Goal: Information Seeking & Learning: Find specific page/section

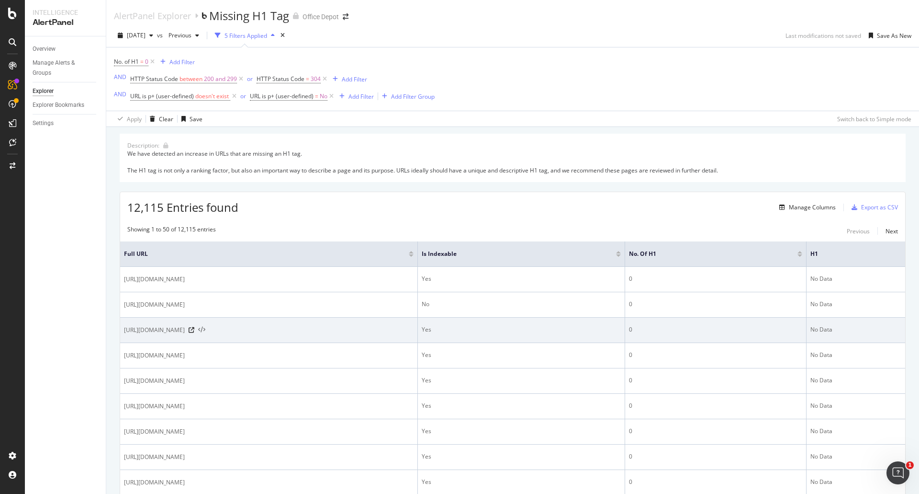
click at [205, 328] on icon at bounding box center [201, 329] width 7 height 7
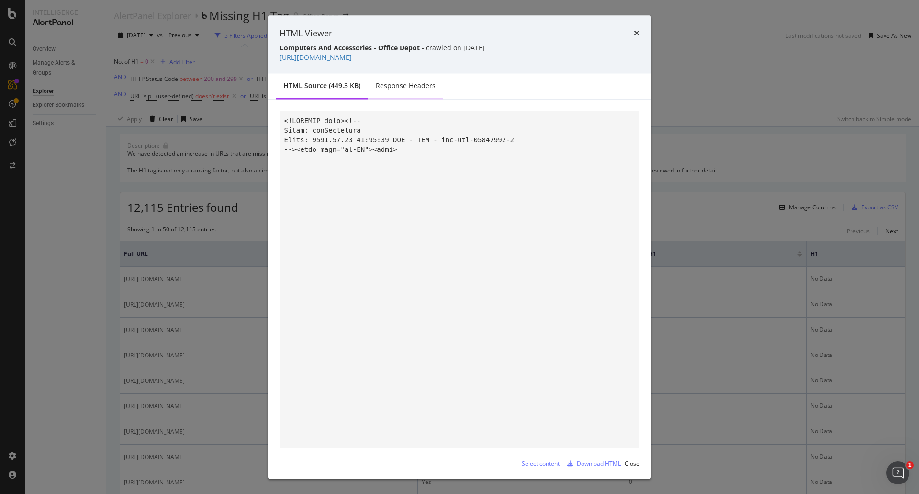
click at [401, 93] on div "Response Headers" at bounding box center [405, 86] width 75 height 26
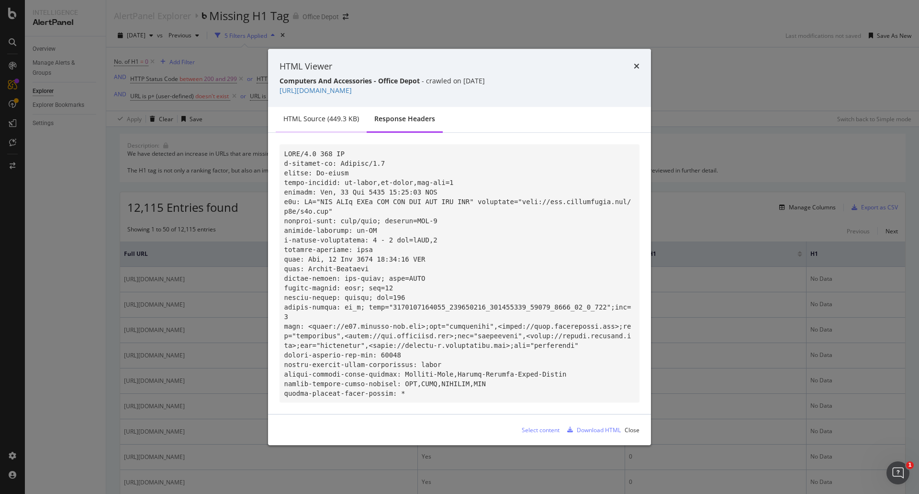
click at [341, 120] on div "HTML source (449.3 KB)" at bounding box center [321, 119] width 76 height 10
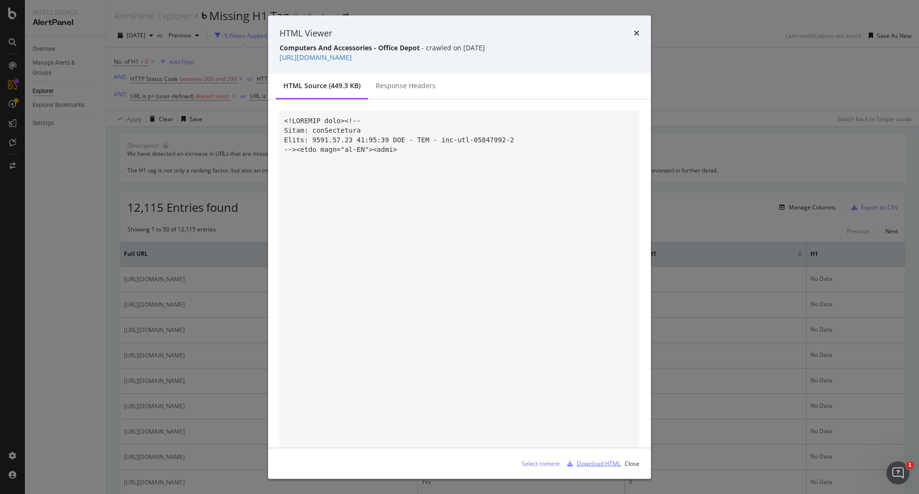
click at [587, 467] on div "Download HTML" at bounding box center [599, 463] width 44 height 8
click at [633, 34] on div "HTML Viewer" at bounding box center [460, 33] width 360 height 12
click at [634, 32] on icon "times" at bounding box center [637, 33] width 6 height 8
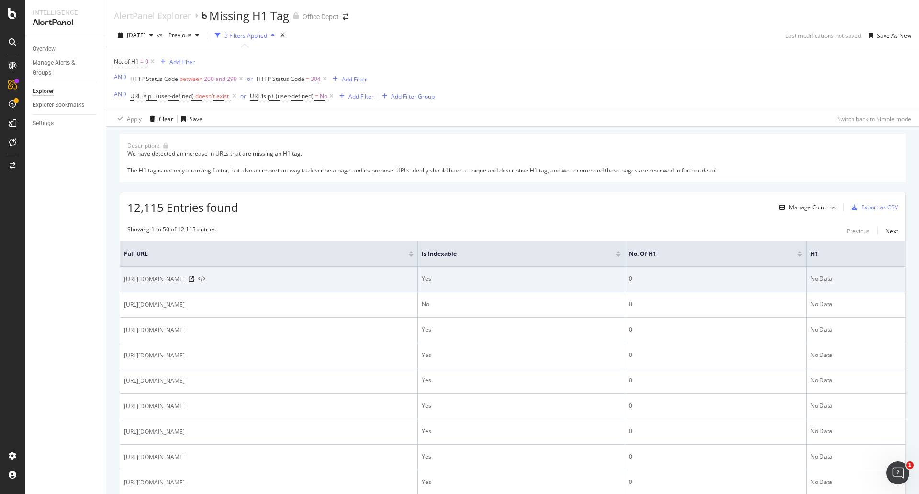
click at [205, 279] on icon at bounding box center [201, 279] width 7 height 7
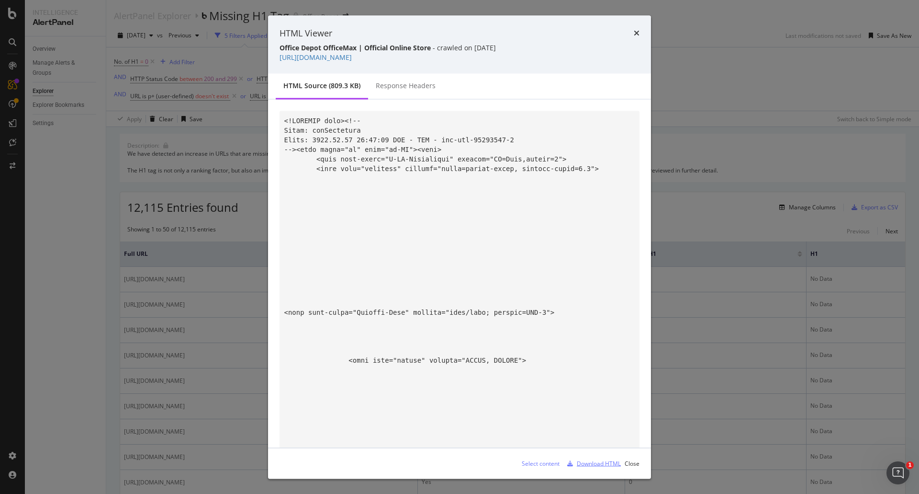
click at [588, 464] on div "Download HTML" at bounding box center [599, 463] width 44 height 8
click at [635, 34] on icon "times" at bounding box center [637, 33] width 6 height 8
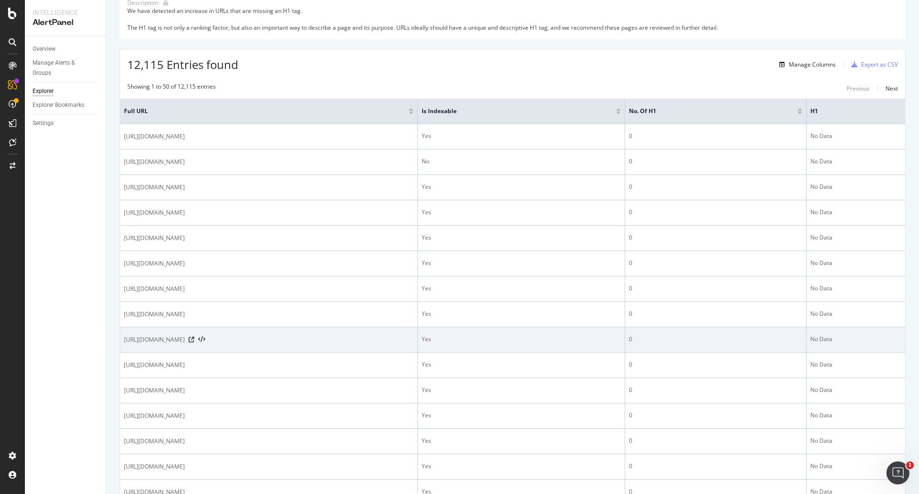
scroll to position [144, 0]
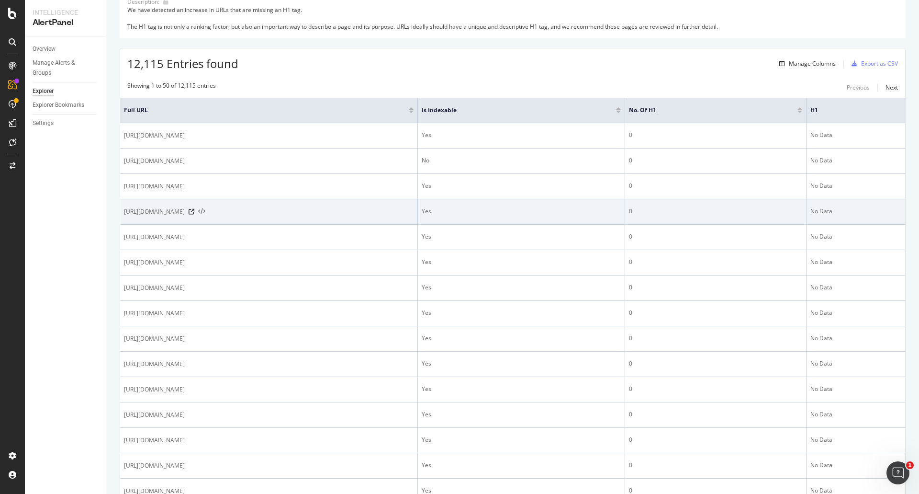
click at [205, 211] on icon at bounding box center [201, 211] width 7 height 7
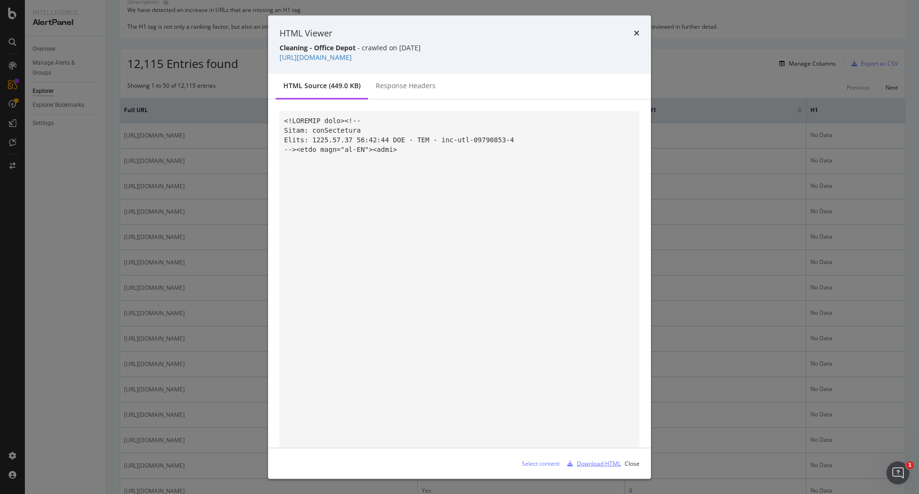
click at [585, 465] on div "Download HTML" at bounding box center [599, 463] width 44 height 8
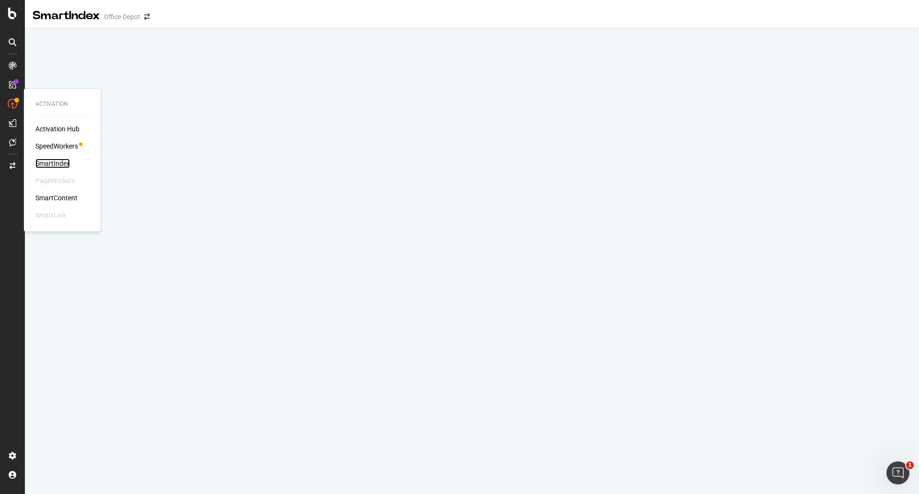
click at [58, 164] on div "SmartIndex" at bounding box center [52, 163] width 34 height 10
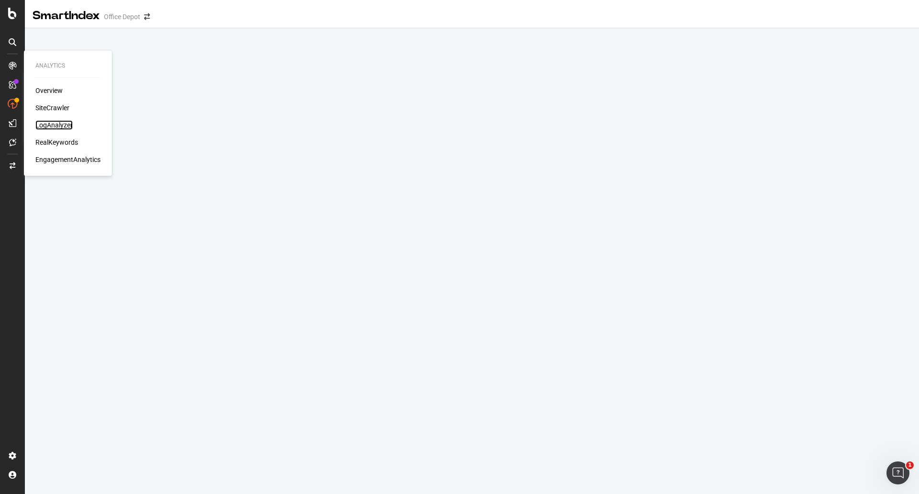
click at [56, 124] on div "LogAnalyzer" at bounding box center [53, 125] width 37 height 10
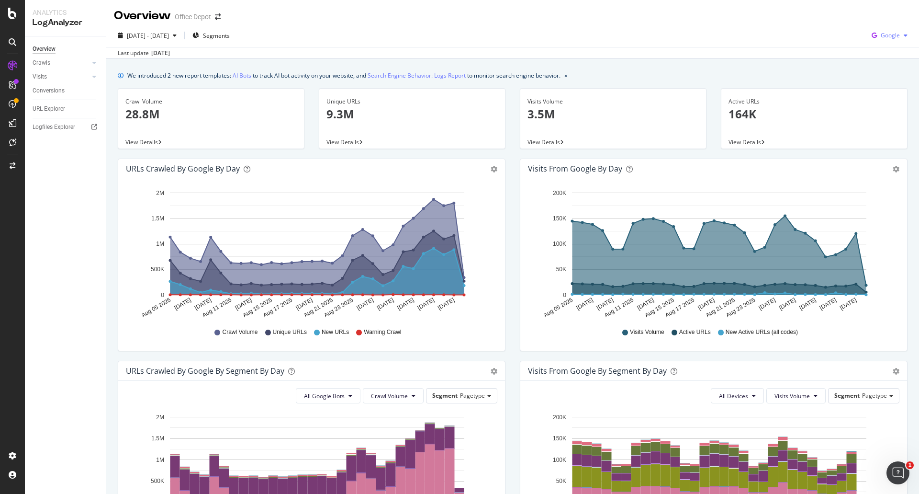
click at [884, 35] on span "Google" at bounding box center [890, 35] width 19 height 8
click at [880, 18] on div "Overview Office Depot" at bounding box center [512, 12] width 813 height 24
drag, startPoint x: 261, startPoint y: 34, endPoint x: 113, endPoint y: 20, distance: 148.6
click at [113, 20] on div "Overview Office Depot 2025 Aug. 5th - Sep. 3rd Segments Google Last update Sep.…" at bounding box center [512, 247] width 813 height 494
click at [113, 19] on div "Overview Office Depot" at bounding box center [512, 12] width 813 height 24
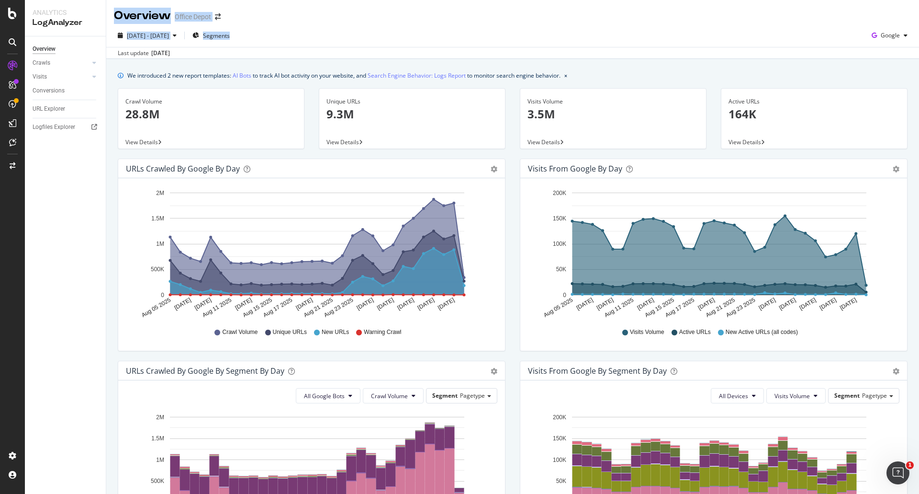
drag, startPoint x: 113, startPoint y: 18, endPoint x: 296, endPoint y: 29, distance: 183.6
click at [296, 29] on div "Overview Office Depot 2025 Aug. 5th - Sep. 3rd Segments Google Last update Sep.…" at bounding box center [512, 247] width 813 height 494
click at [368, 27] on div "2025 Aug. 5th - Sep. 3rd Segments Google Last update Sep. 03, 2025" at bounding box center [512, 41] width 813 height 35
click at [437, 34] on div "2025 Aug. 5th - Sep. 3rd Segments Google" at bounding box center [512, 37] width 813 height 19
click at [313, 28] on div "2025 Aug. 5th - Sep. 3rd Segments Google" at bounding box center [512, 37] width 813 height 19
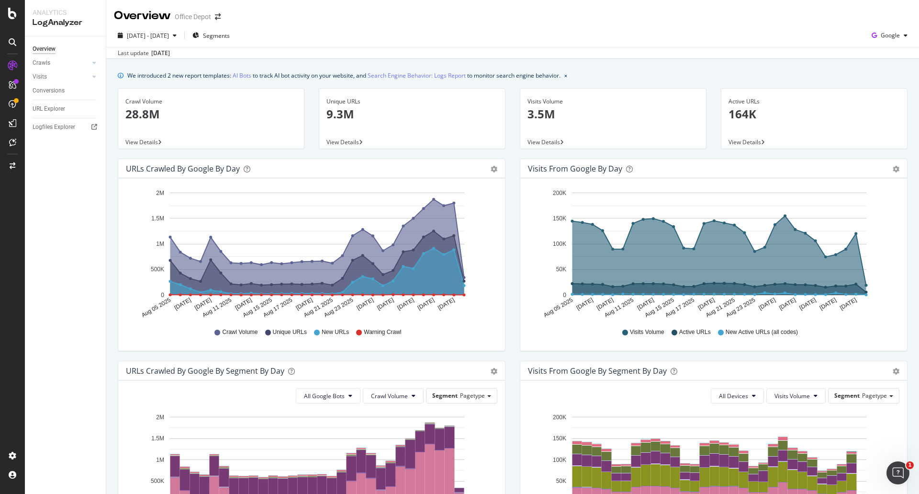
click at [563, 34] on div "2025 Aug. 5th - Sep. 3rd Segments Google" at bounding box center [512, 37] width 813 height 19
drag, startPoint x: 603, startPoint y: 38, endPoint x: 606, endPoint y: 46, distance: 8.5
click at [605, 48] on div "2025 Aug. 5th - Sep. 3rd Segments Google Last update Sep. 03, 2025" at bounding box center [512, 41] width 813 height 35
click at [846, 42] on div "2025 Aug. 5th - Sep. 3rd Segments Google" at bounding box center [512, 37] width 813 height 19
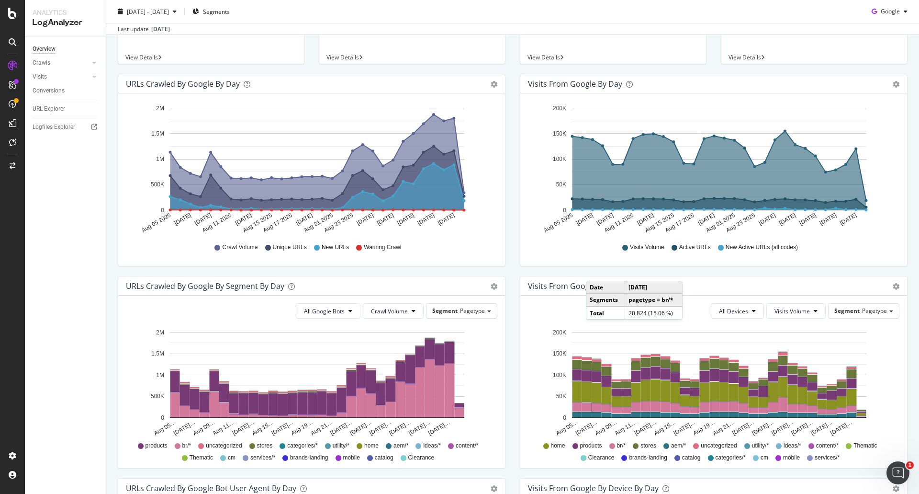
scroll to position [17, 0]
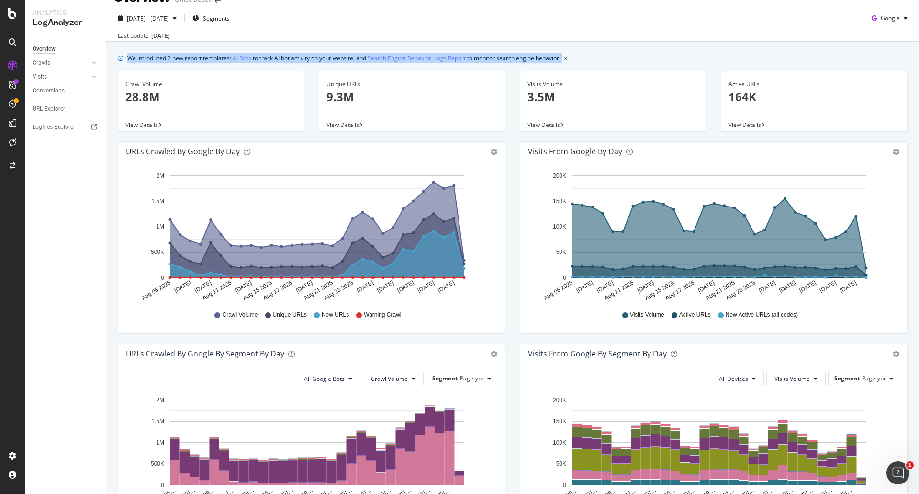
drag, startPoint x: 595, startPoint y: 55, endPoint x: 107, endPoint y: 54, distance: 488.2
click at [107, 54] on div "We introduced 2 new report templates: AI Bots to track AI bot activity on your …" at bounding box center [512, 411] width 813 height 739
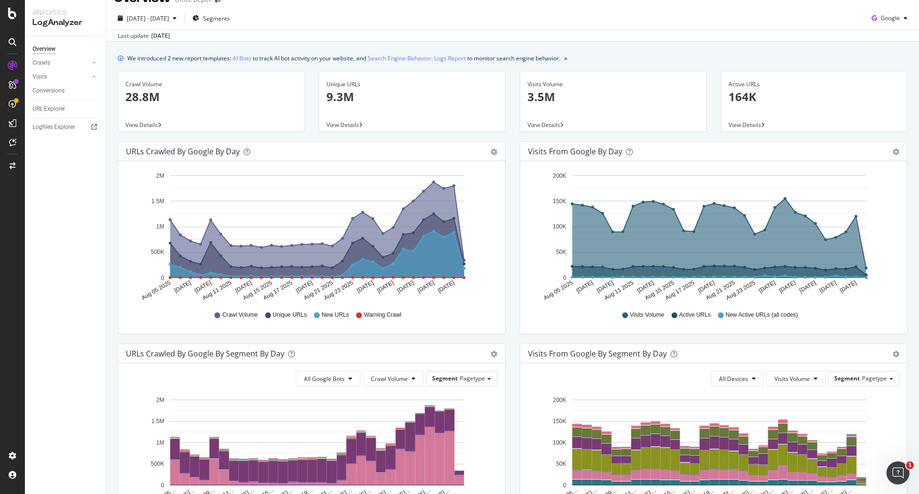
click at [116, 57] on div "We introduced 2 new report templates: AI Bots to track AI bot activity on your …" at bounding box center [512, 411] width 813 height 739
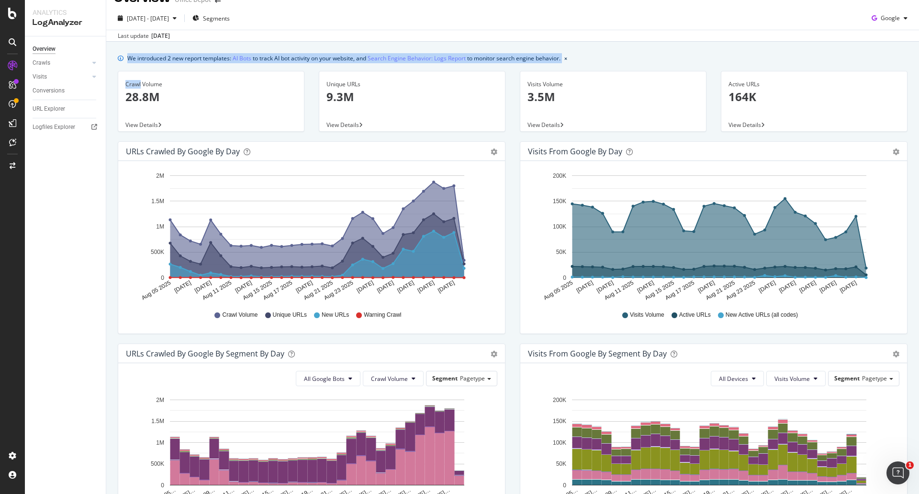
drag, startPoint x: 116, startPoint y: 57, endPoint x: 572, endPoint y: 56, distance: 456.2
click at [572, 56] on div "We introduced 2 new report templates: AI Bots to track AI bot activity on your …" at bounding box center [512, 411] width 813 height 739
click at [578, 56] on div "We introduced 2 new report templates: AI Bots to track AI bot activity on your …" at bounding box center [513, 58] width 790 height 10
drag, startPoint x: 579, startPoint y: 57, endPoint x: 116, endPoint y: 60, distance: 462.9
click at [116, 60] on div "We introduced 2 new report templates: AI Bots to track AI bot activity on your …" at bounding box center [512, 411] width 813 height 739
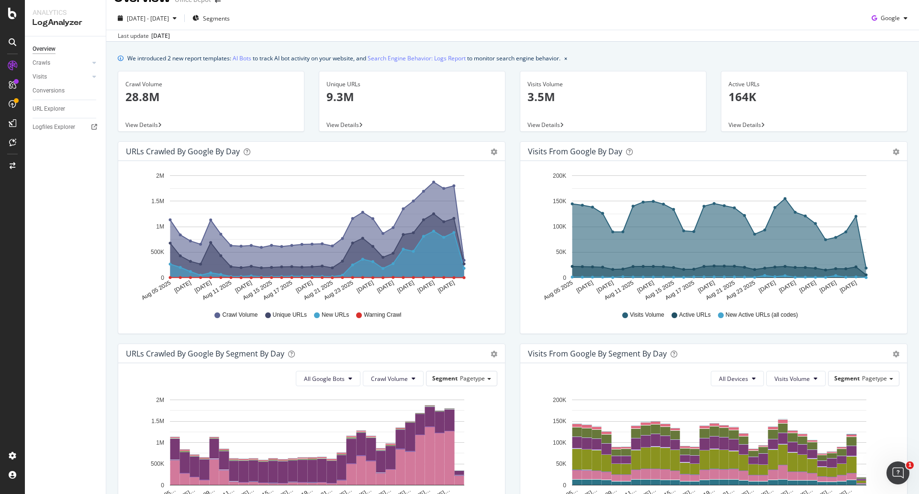
click at [116, 57] on div "We introduced 2 new report templates: AI Bots to track AI bot activity on your …" at bounding box center [512, 411] width 813 height 739
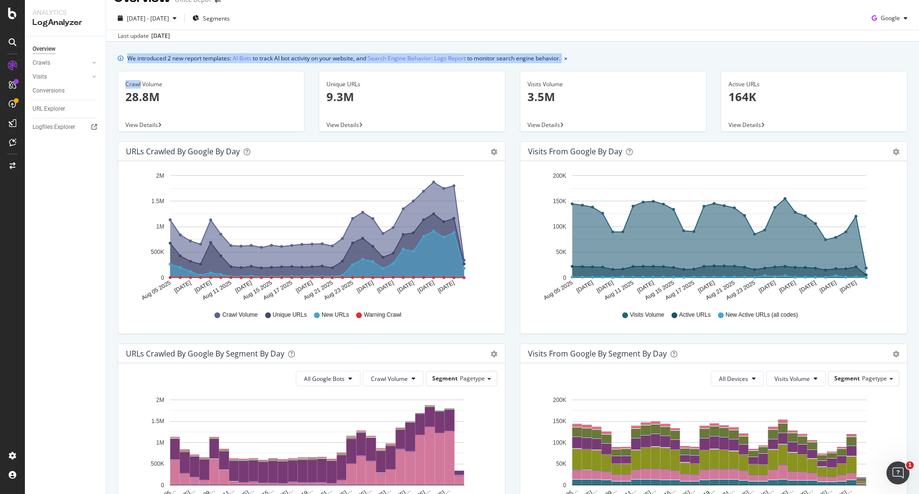
drag, startPoint x: 116, startPoint y: 57, endPoint x: 578, endPoint y: 60, distance: 461.9
click at [573, 51] on div "We introduced 2 new report templates: AI Bots to track AI bot activity on your …" at bounding box center [512, 411] width 813 height 739
click at [578, 61] on div "We introduced 2 new report templates: AI Bots to track AI bot activity on your …" at bounding box center [513, 58] width 790 height 10
drag, startPoint x: 578, startPoint y: 60, endPoint x: 108, endPoint y: 57, distance: 470.1
click at [108, 57] on div "We introduced 2 new report templates: AI Bots to track AI bot activity on your …" at bounding box center [512, 411] width 813 height 739
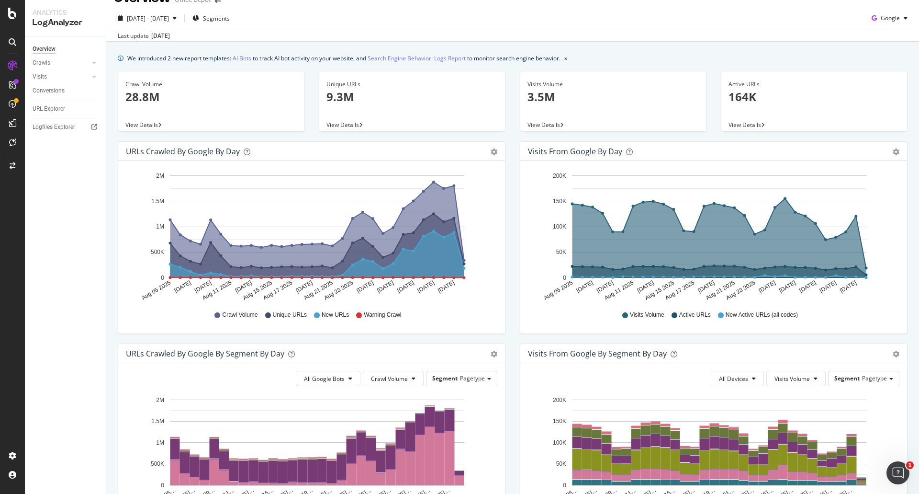
click at [109, 57] on div "We introduced 2 new report templates: AI Bots to track AI bot activity on your …" at bounding box center [512, 411] width 813 height 739
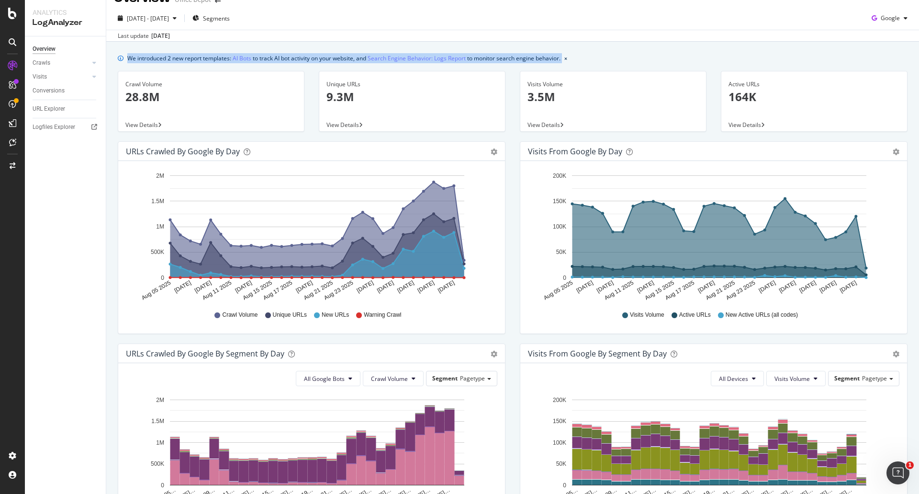
drag, startPoint x: 110, startPoint y: 57, endPoint x: 579, endPoint y: 59, distance: 469.1
click at [579, 59] on div "We introduced 2 new report templates: AI Bots to track AI bot activity on your …" at bounding box center [512, 411] width 813 height 739
click at [579, 59] on div "We introduced 2 new report templates: AI Bots to track AI bot activity on your …" at bounding box center [513, 58] width 790 height 10
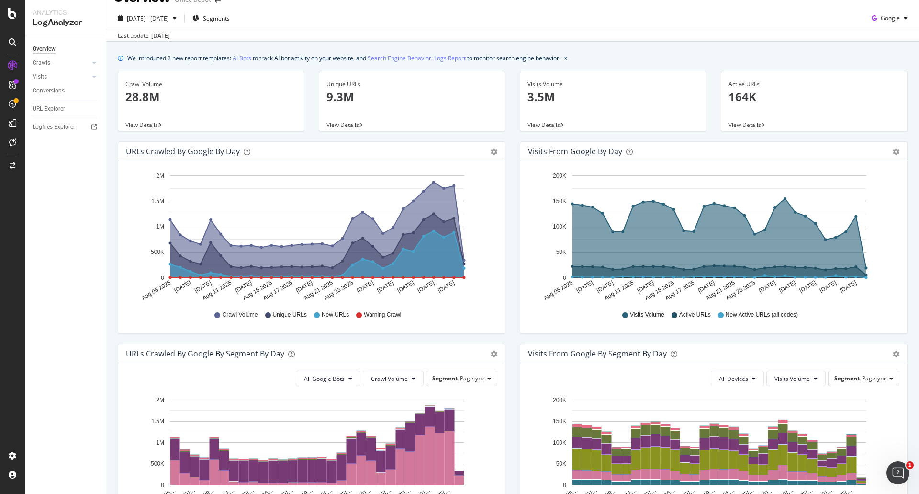
click at [582, 58] on div "We introduced 2 new report templates: AI Bots to track AI bot activity on your …" at bounding box center [513, 58] width 790 height 10
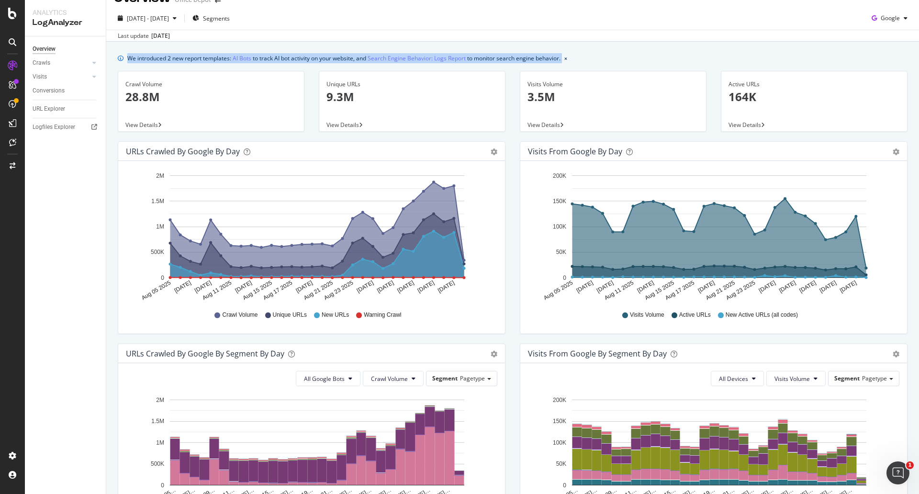
drag, startPoint x: 594, startPoint y: 53, endPoint x: 118, endPoint y: 56, distance: 475.3
click at [119, 56] on div "We introduced 2 new report templates: AI Bots to track AI bot activity on your …" at bounding box center [512, 411] width 813 height 739
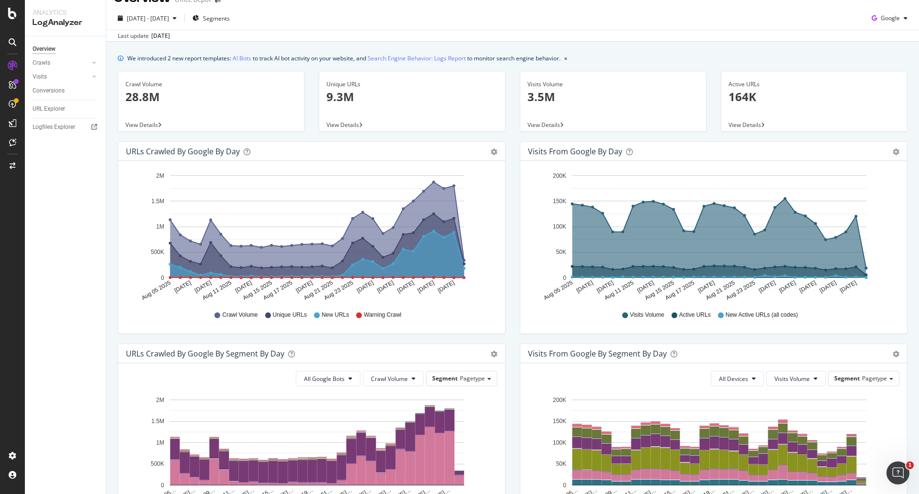
click at [115, 55] on div "We introduced 2 new report templates: AI Bots to track AI bot activity on your …" at bounding box center [512, 411] width 813 height 739
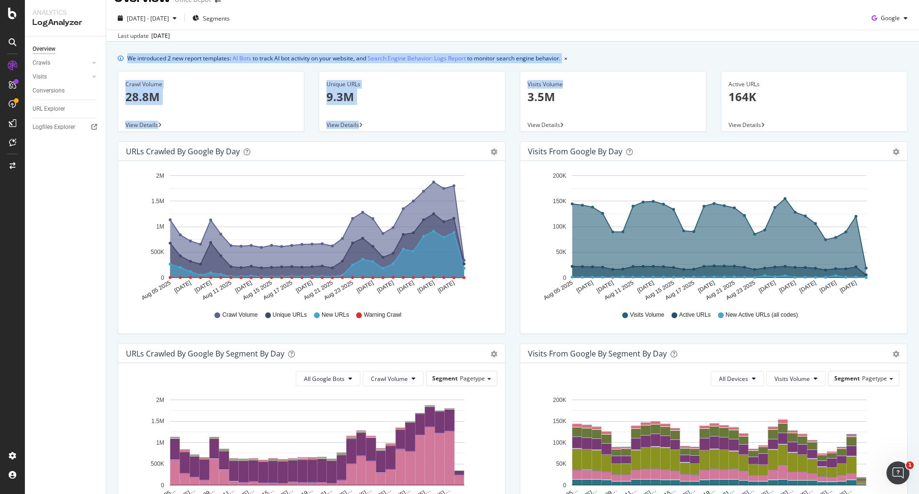
drag, startPoint x: 114, startPoint y: 57, endPoint x: 576, endPoint y: 64, distance: 462.0
click at [576, 65] on div "We introduced 2 new report templates: AI Bots to track AI bot activity on your …" at bounding box center [512, 411] width 813 height 739
click at [576, 58] on div "We introduced 2 new report templates: AI Bots to track AI bot activity on your …" at bounding box center [513, 58] width 790 height 10
drag, startPoint x: 581, startPoint y: 57, endPoint x: 114, endPoint y: 61, distance: 466.7
click at [115, 61] on div "We introduced 2 new report templates: AI Bots to track AI bot activity on your …" at bounding box center [512, 411] width 813 height 739
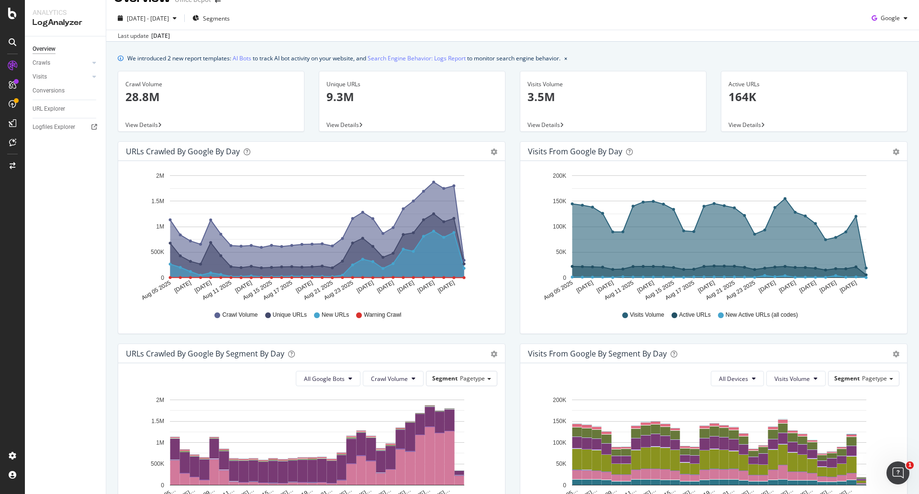
click at [113, 60] on div "We introduced 2 new report templates: AI Bots to track AI bot activity on your …" at bounding box center [512, 411] width 813 height 739
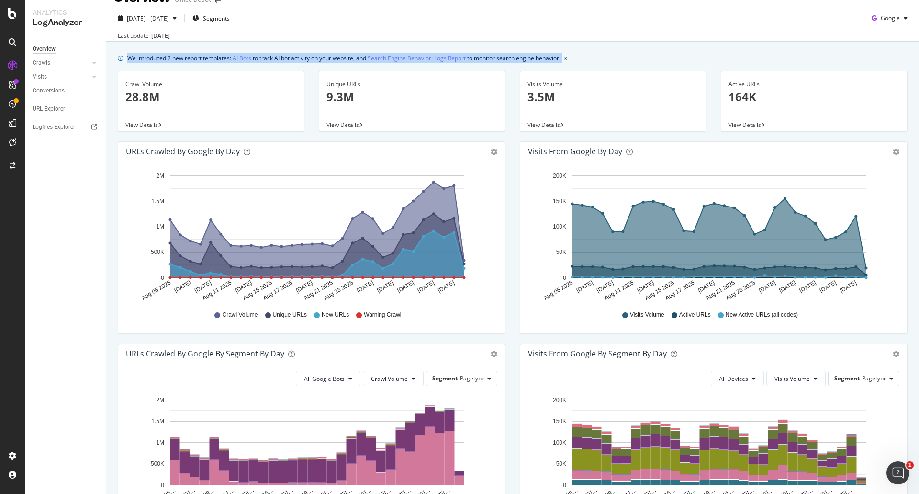
drag, startPoint x: 113, startPoint y: 58, endPoint x: 649, endPoint y: 59, distance: 535.6
click at [649, 59] on div "We introduced 2 new report templates: AI Bots to track AI bot activity on your …" at bounding box center [512, 411] width 813 height 739
click at [664, 43] on div "We introduced 2 new report templates: AI Bots to track AI bot activity on your …" at bounding box center [512, 411] width 813 height 739
drag, startPoint x: 602, startPoint y: 60, endPoint x: 110, endPoint y: 58, distance: 491.6
click at [110, 58] on div "We introduced 2 new report templates: AI Bots to track AI bot activity on your …" at bounding box center [512, 411] width 813 height 739
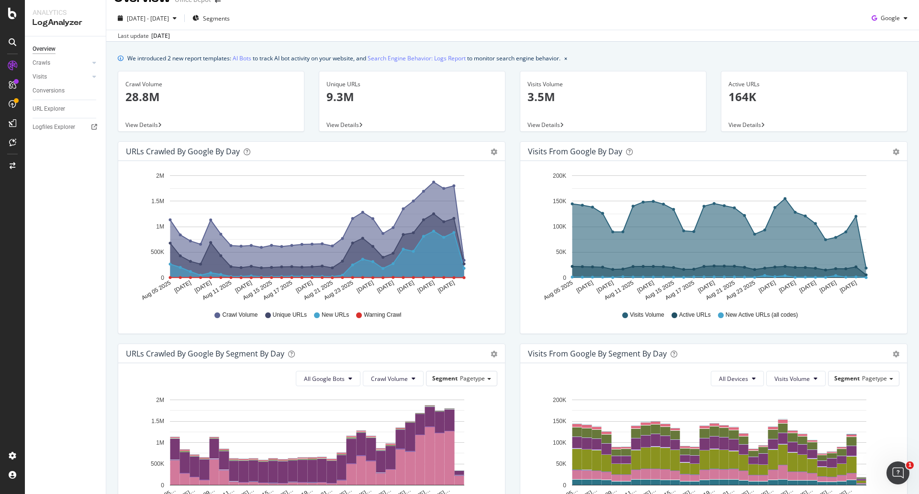
click at [110, 58] on div "We introduced 2 new report templates: AI Bots to track AI bot activity on your …" at bounding box center [512, 411] width 813 height 739
click at [636, 53] on div "We introduced 2 new report templates: AI Bots to track AI bot activity on your …" at bounding box center [512, 411] width 813 height 739
click at [567, 59] on icon "close banner" at bounding box center [565, 59] width 3 height 4
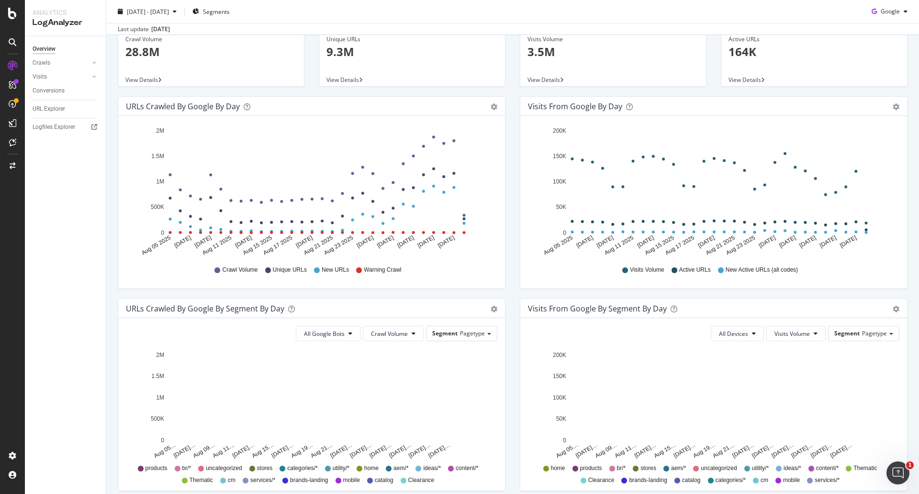
scroll to position [0, 0]
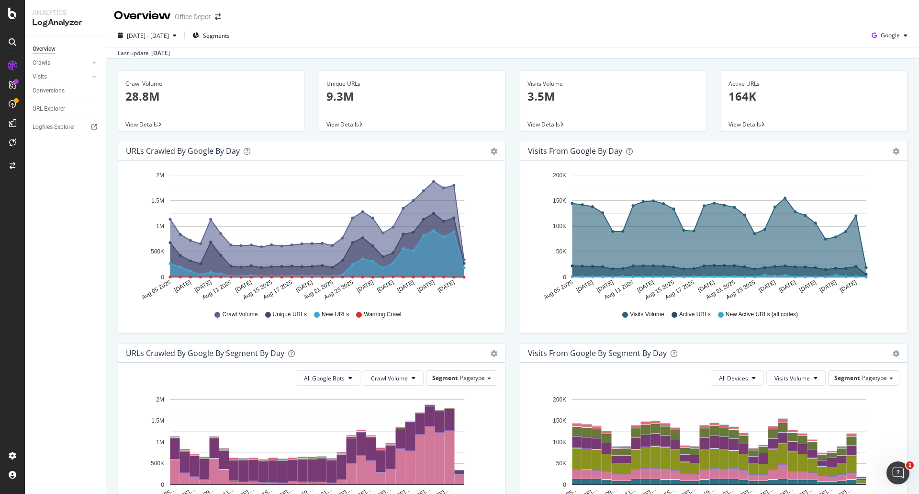
click at [549, 53] on div "Last update Sep. 03, 2025" at bounding box center [512, 52] width 813 height 11
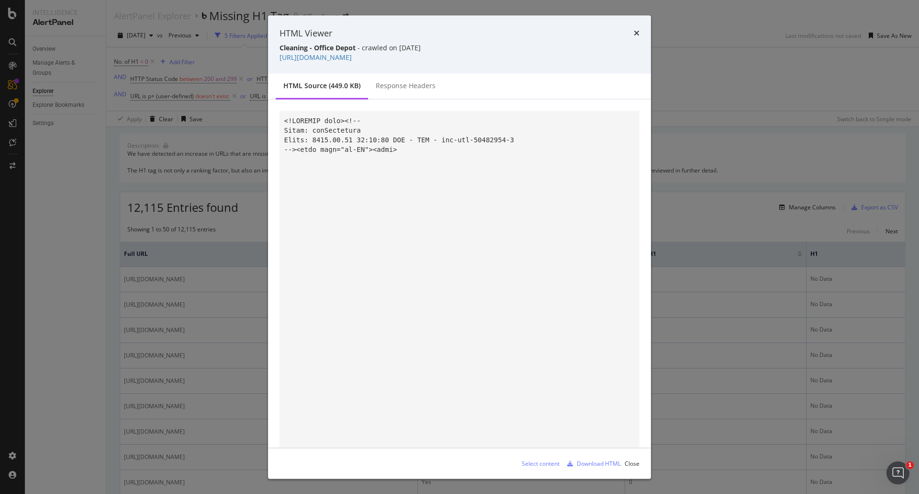
scroll to position [144, 0]
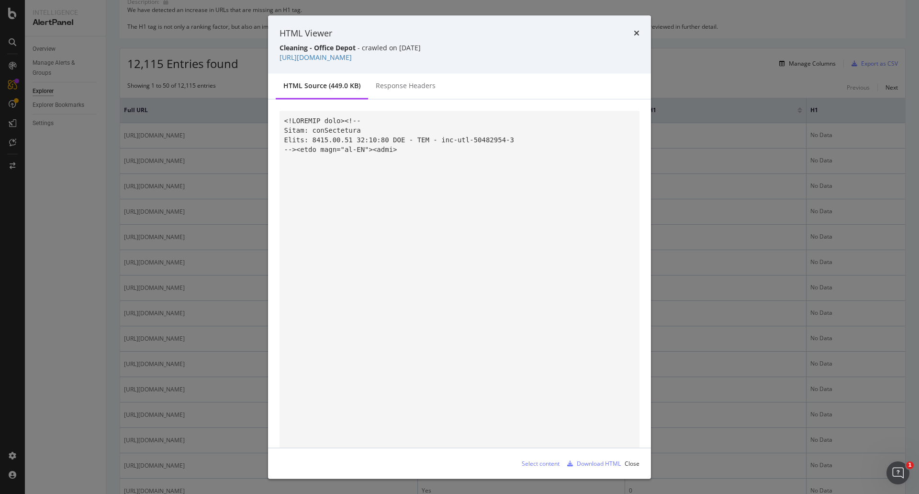
click at [631, 33] on div "HTML Viewer" at bounding box center [460, 33] width 360 height 12
click at [636, 33] on icon "times" at bounding box center [637, 33] width 6 height 8
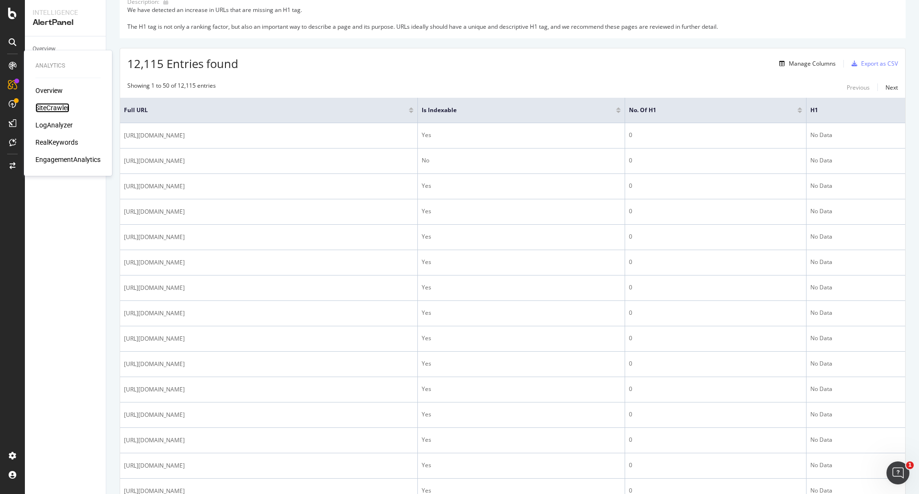
click at [60, 110] on div "SiteCrawler" at bounding box center [52, 108] width 34 height 10
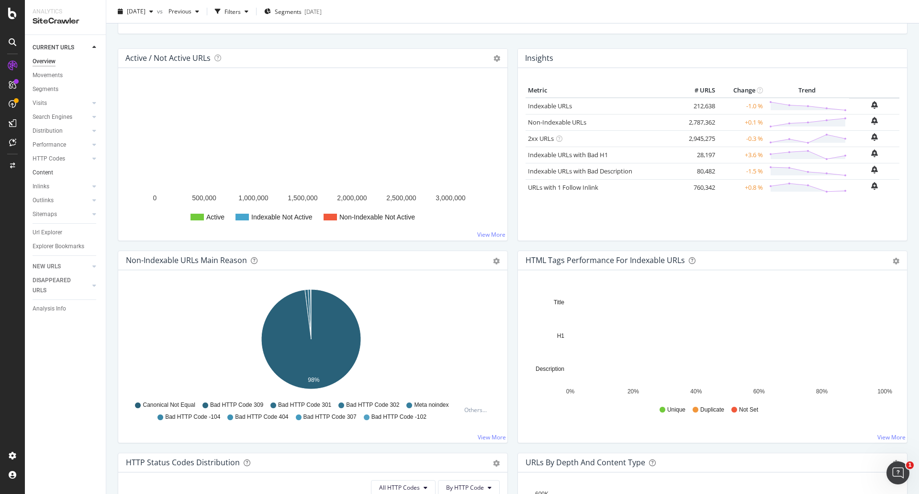
scroll to position [96, 0]
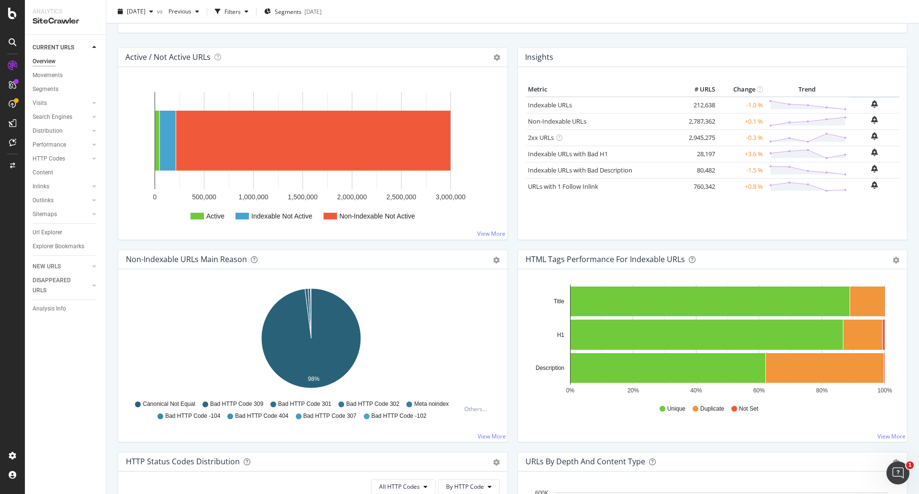
drag, startPoint x: 56, startPoint y: 235, endPoint x: 742, endPoint y: 100, distance: 699.5
click at [56, 235] on div "Url Explorer" at bounding box center [48, 232] width 30 height 10
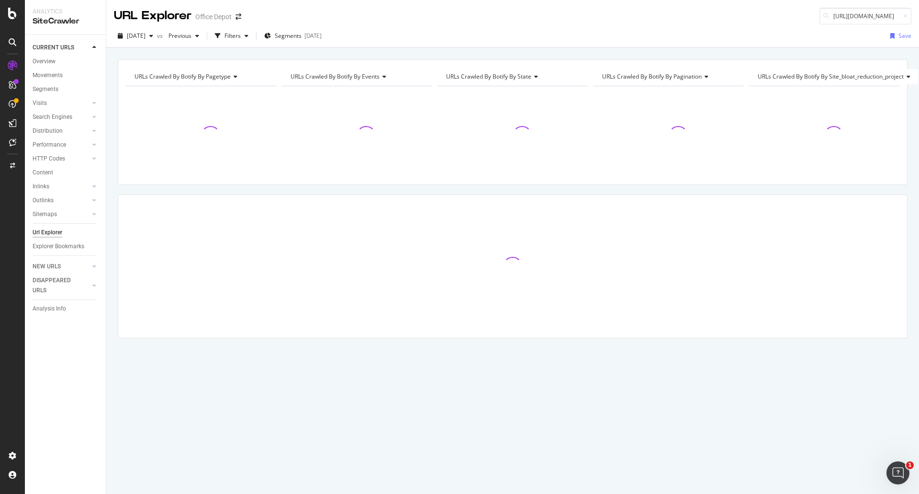
scroll to position [0, 85]
type input "[URL][DOMAIN_NAME]"
click at [828, 34] on div "Printer Deals" at bounding box center [815, 36] width 184 height 8
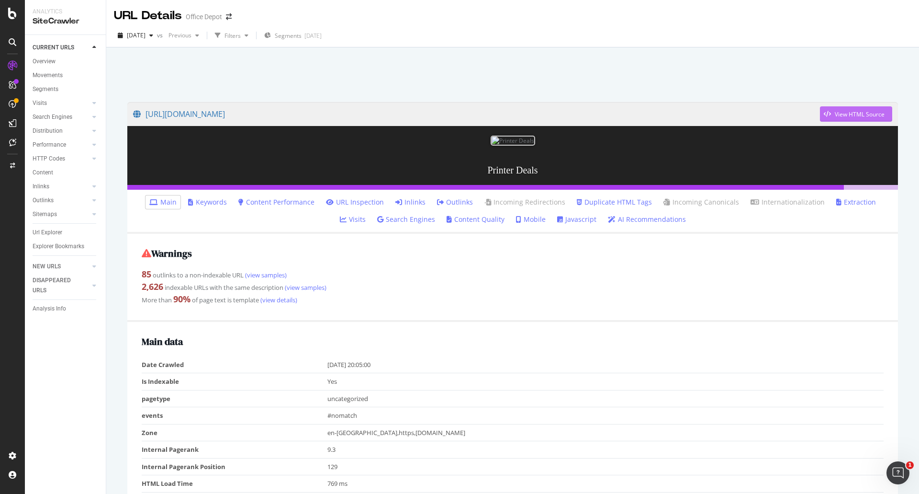
click at [867, 110] on div "View HTML Source" at bounding box center [860, 114] width 50 height 8
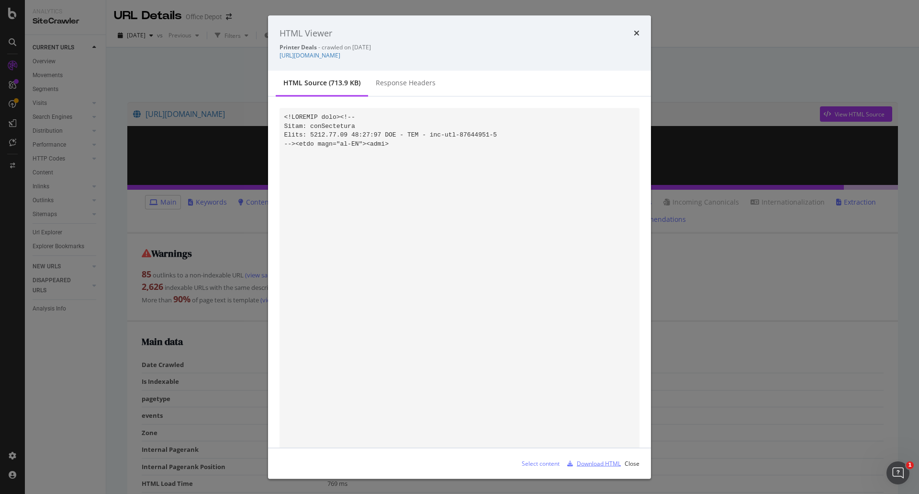
click at [585, 462] on div "Download HTML" at bounding box center [599, 463] width 44 height 8
